Goal: Information Seeking & Learning: Compare options

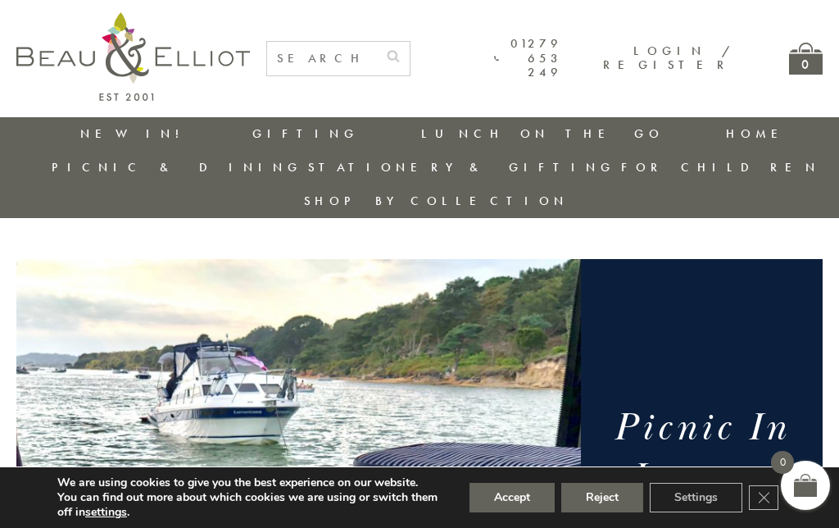
click at [438, 305] on link "Insulated Flasks" at bounding box center [512, 319] width 148 height 29
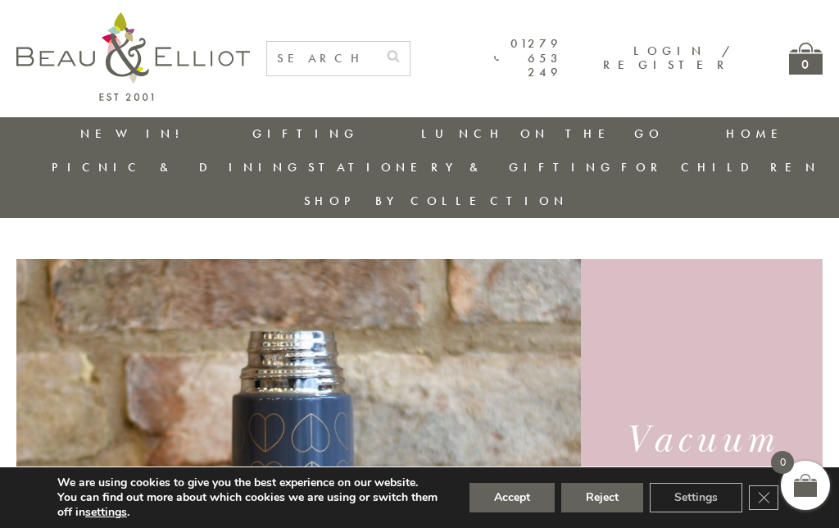
click at [438, 364] on link "Men on the Go" at bounding box center [512, 378] width 148 height 29
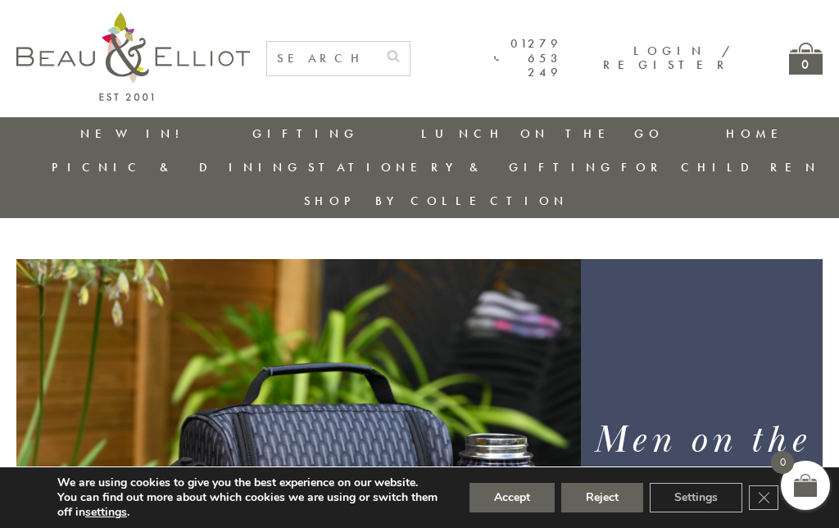
click at [615, 159] on link "Stationery & Gifting" at bounding box center [461, 167] width 307 height 16
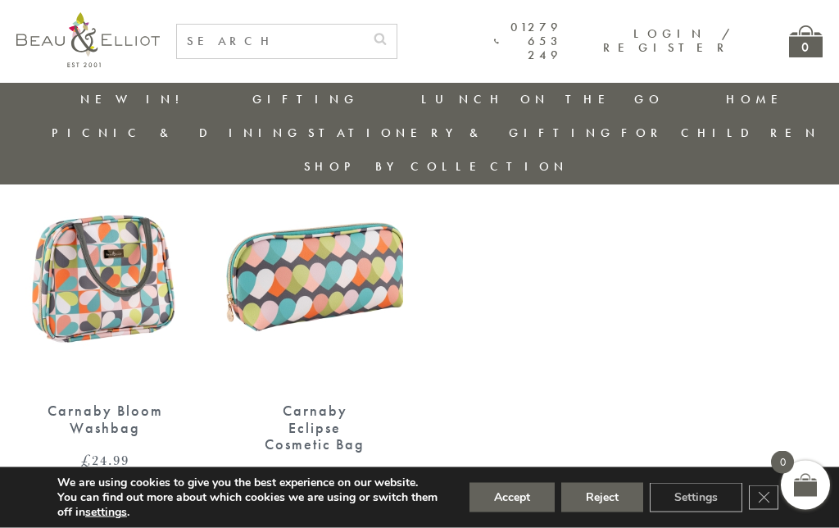
scroll to position [1406, 0]
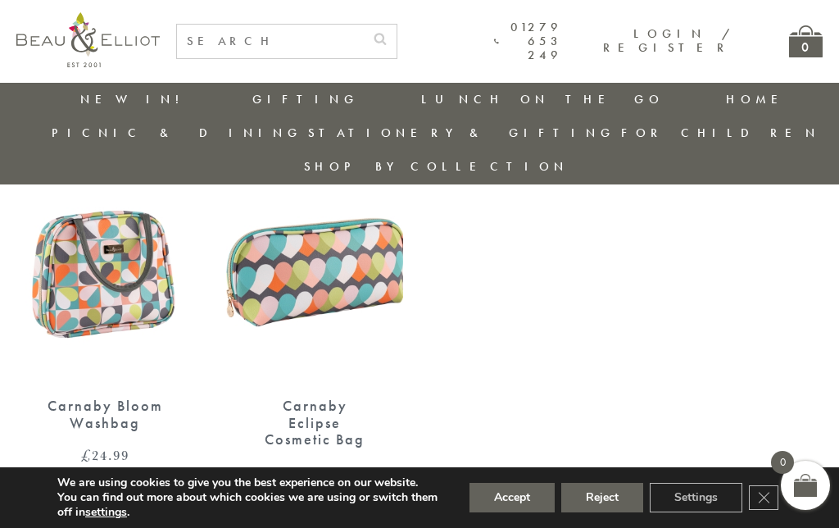
click at [105, 397] on div "Carnaby Bloom Washbag" at bounding box center [105, 414] width 120 height 34
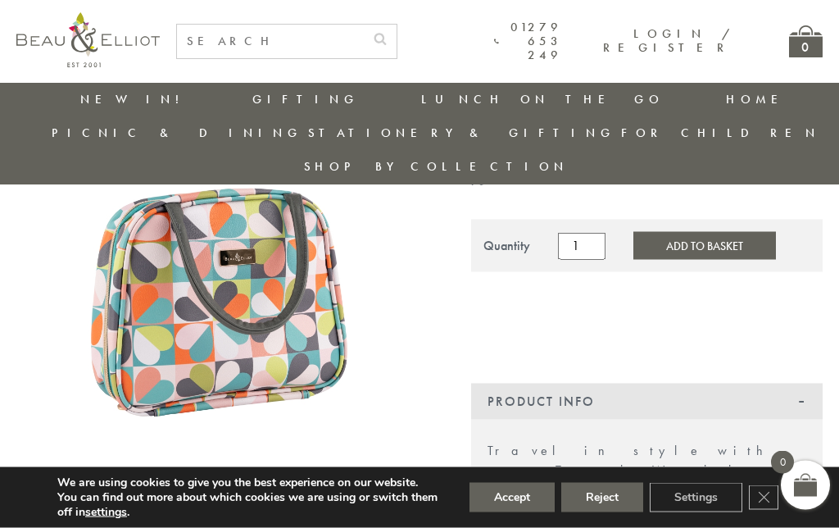
scroll to position [264, 0]
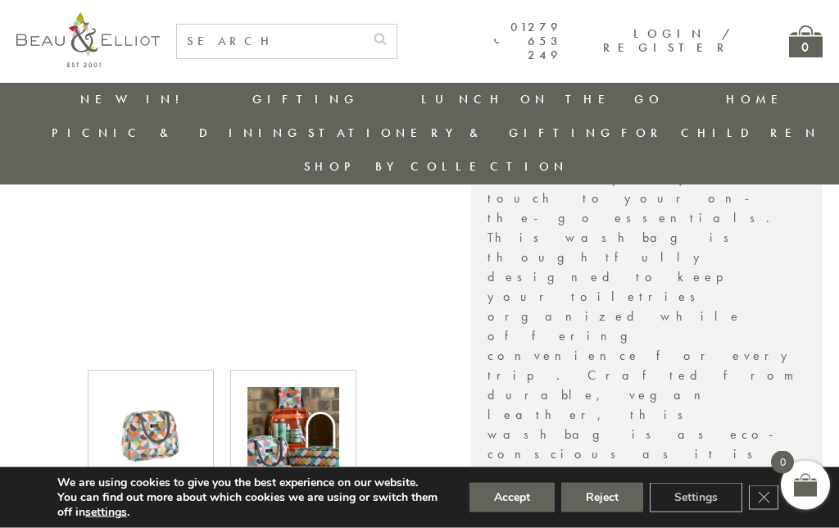
click at [288, 424] on img at bounding box center [293, 434] width 92 height 92
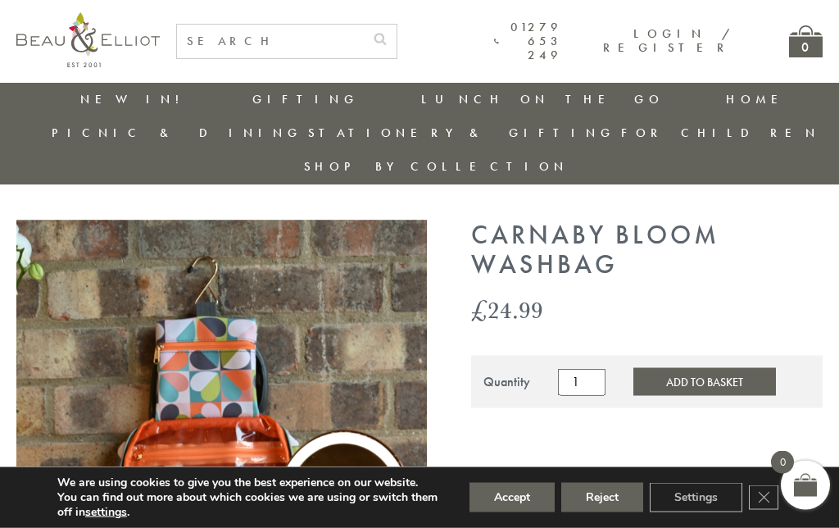
scroll to position [0, 0]
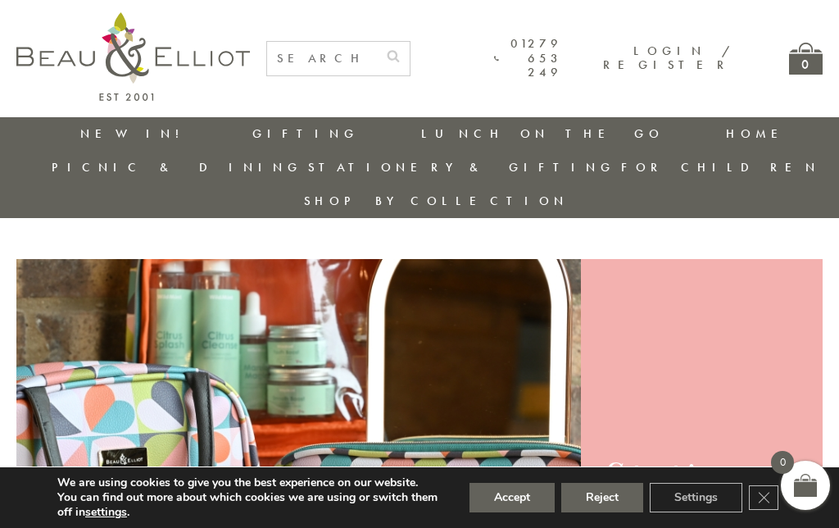
click at [216, 338] on link "Picnic Hampers / Picnic Baskets" at bounding box center [142, 366] width 148 height 57
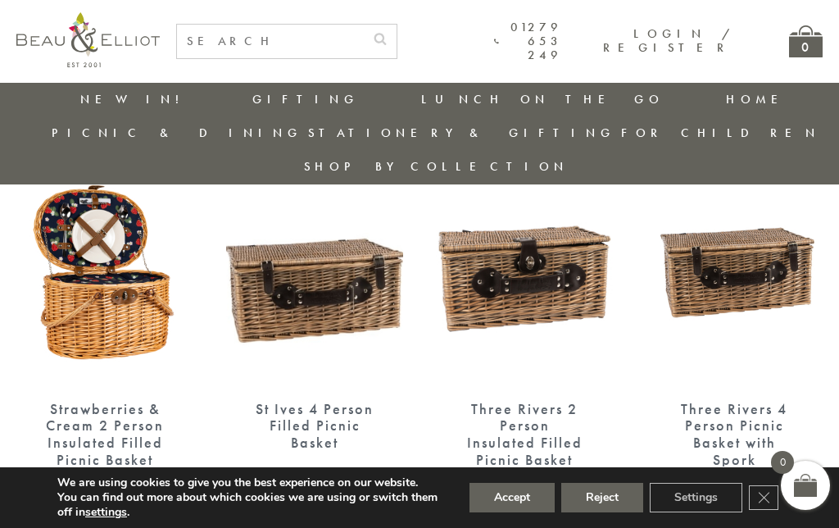
scroll to position [1062, 0]
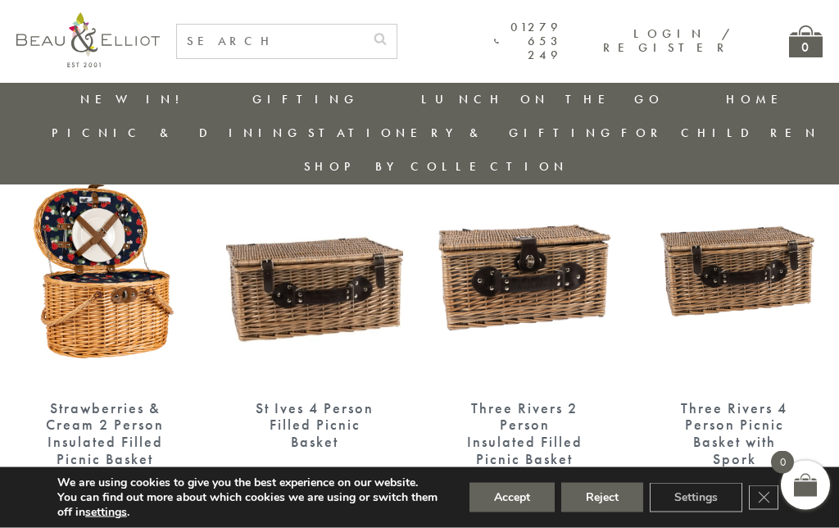
click at [334, 400] on div "St Ives 4 Person Filled Picnic Basket" at bounding box center [315, 425] width 120 height 51
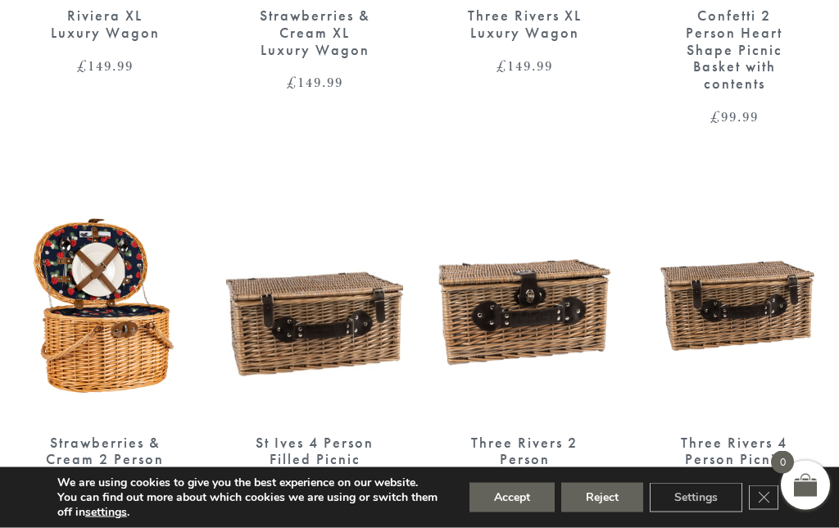
scroll to position [1063, 0]
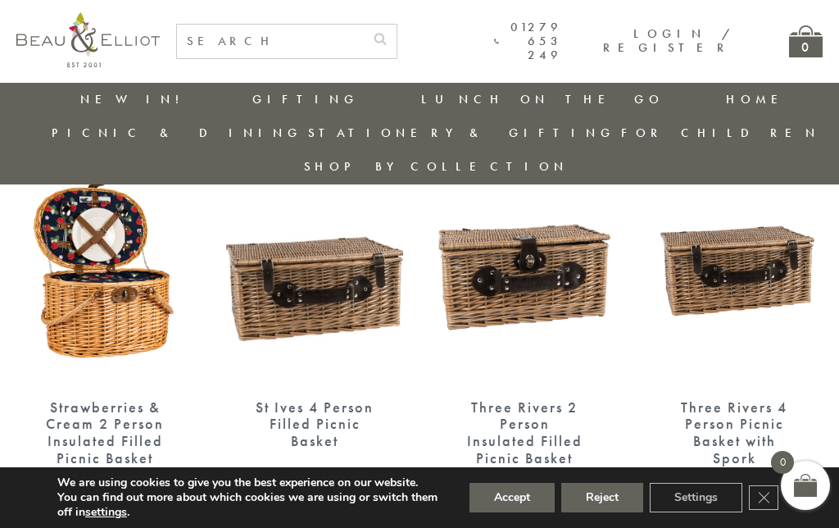
click at [216, 166] on link "Picnic Cool Bags & Family Picnic Sets" at bounding box center [142, 194] width 148 height 57
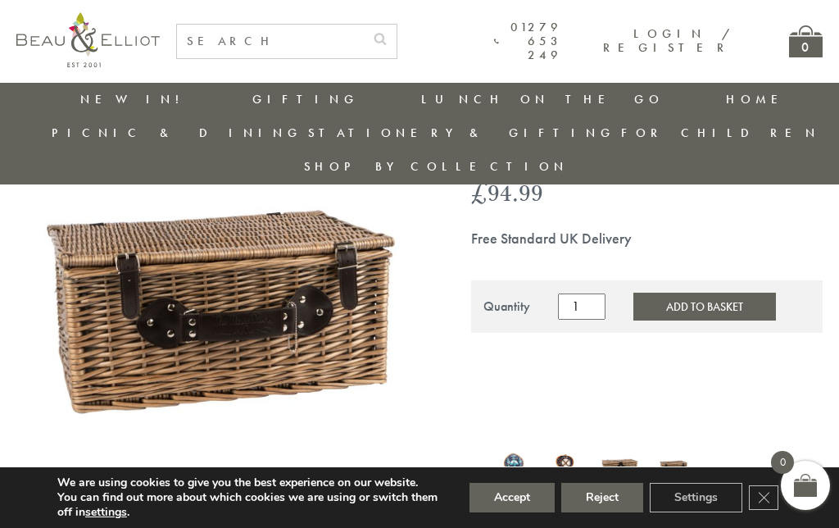
scroll to position [384, 0]
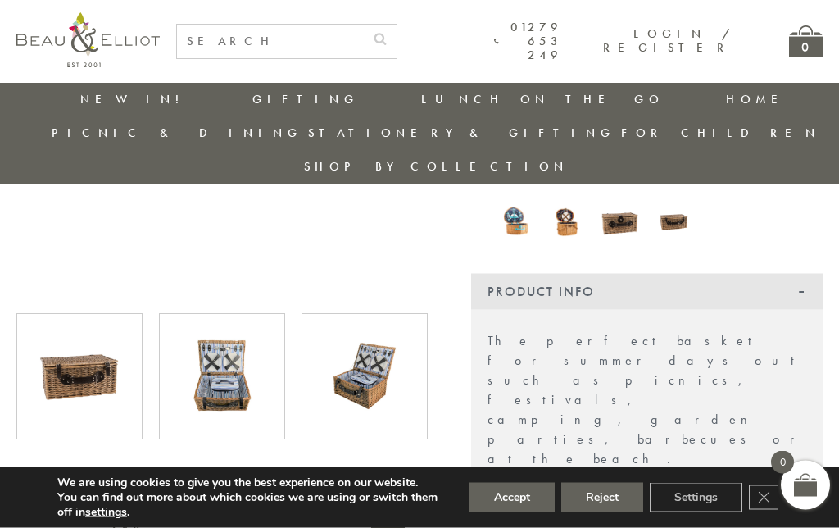
click at [229, 339] on img at bounding box center [222, 377] width 92 height 92
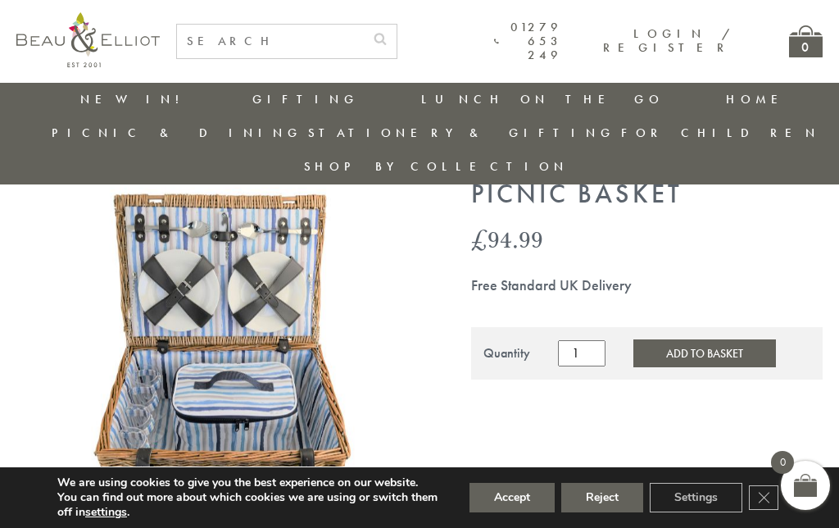
scroll to position [91, 0]
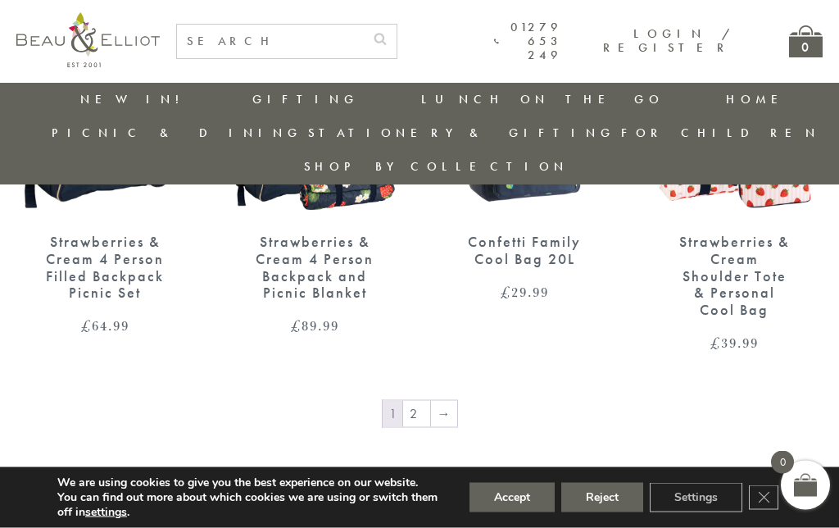
scroll to position [2499, 0]
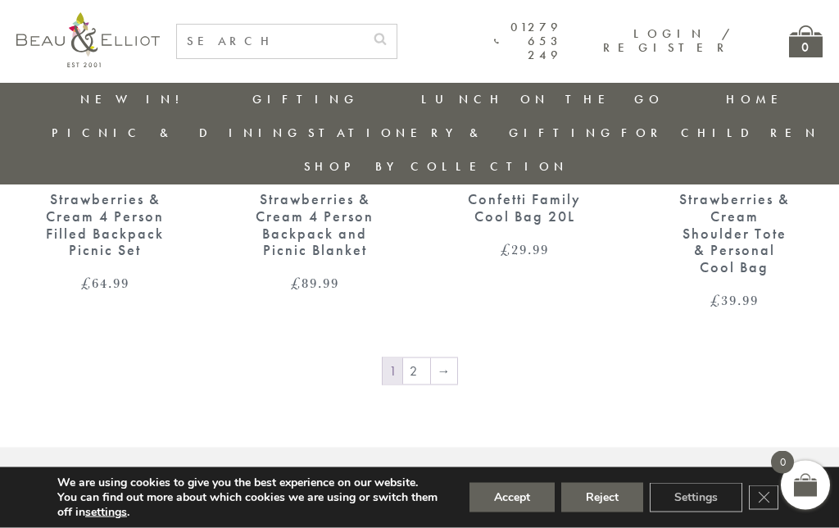
click at [447, 358] on link "→" at bounding box center [444, 371] width 26 height 26
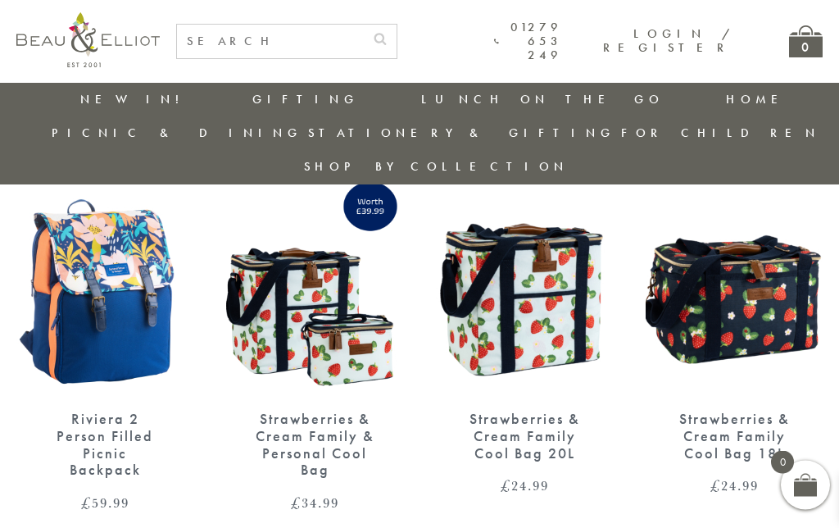
scroll to position [646, 0]
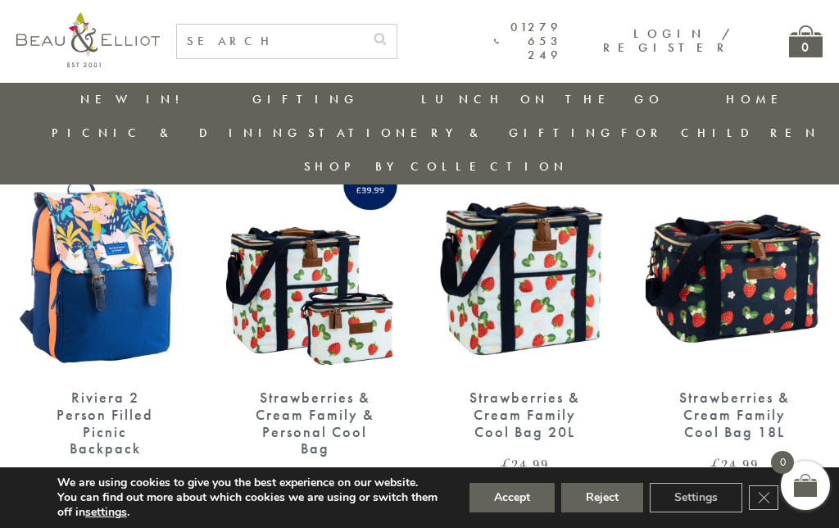
click at [525, 389] on div "Strawberries & Cream Family Cool Bag 20L" at bounding box center [525, 414] width 120 height 51
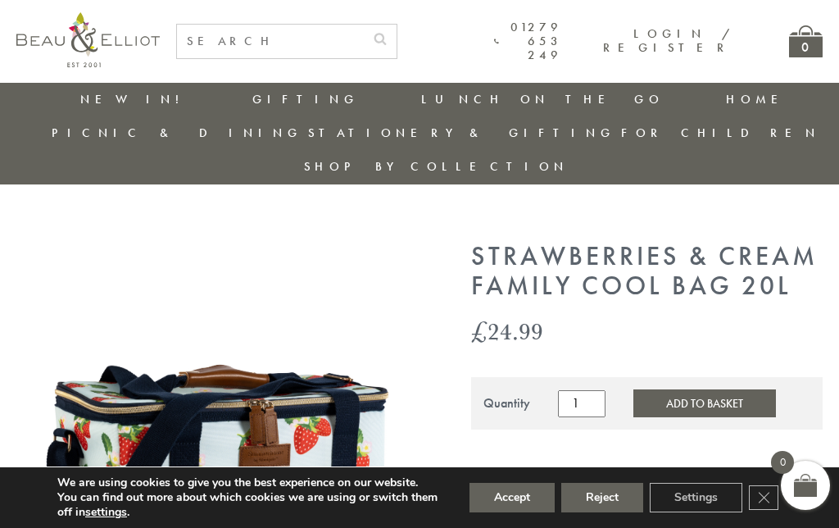
scroll to position [633, 0]
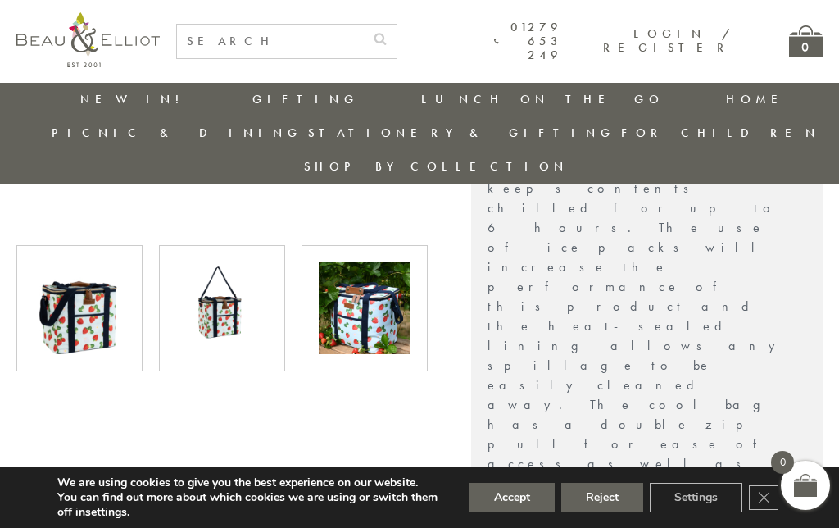
click at [244, 266] on img at bounding box center [222, 308] width 92 height 92
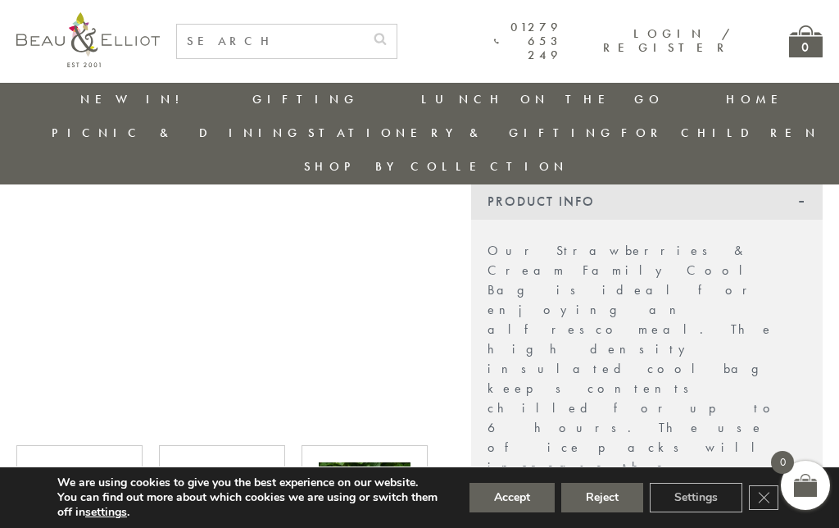
scroll to position [452, 0]
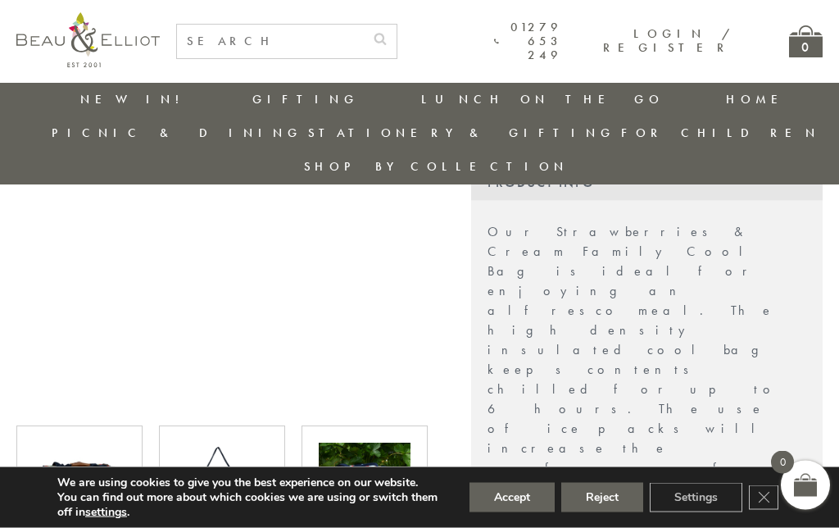
click at [370, 467] on img at bounding box center [365, 489] width 92 height 92
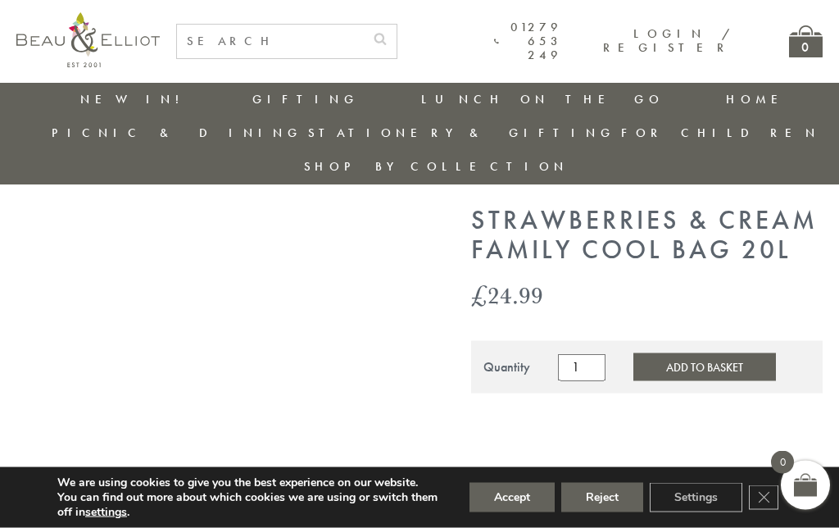
scroll to position [37, 0]
